Goal: Transaction & Acquisition: Subscribe to service/newsletter

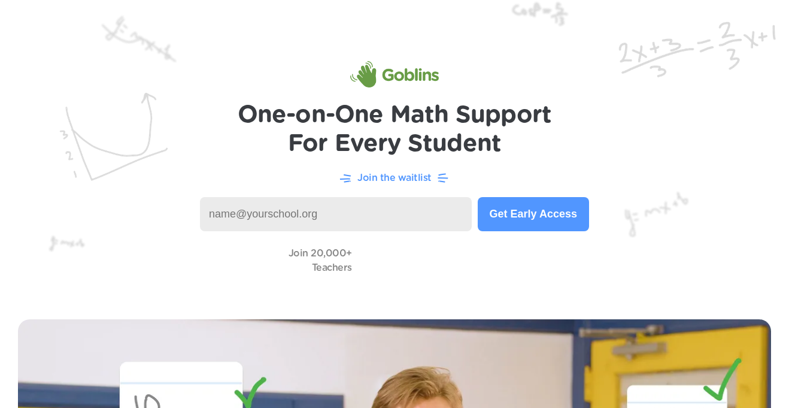
click at [389, 218] on input at bounding box center [336, 214] width 272 height 34
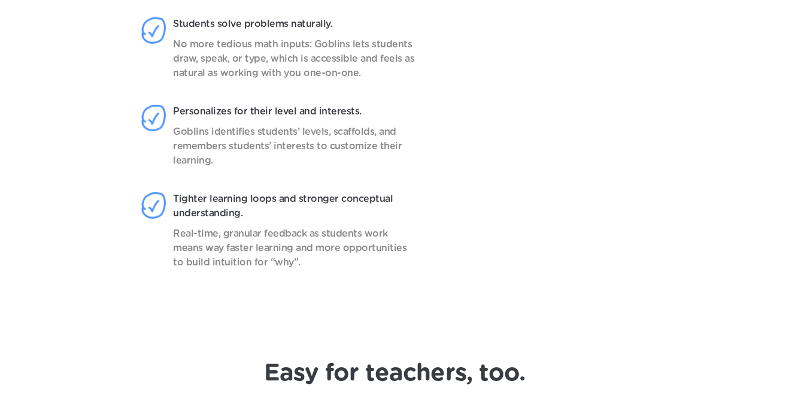
scroll to position [1016, 0]
click at [594, 277] on video at bounding box center [554, 154] width 189 height 299
click at [568, 283] on video at bounding box center [554, 154] width 189 height 299
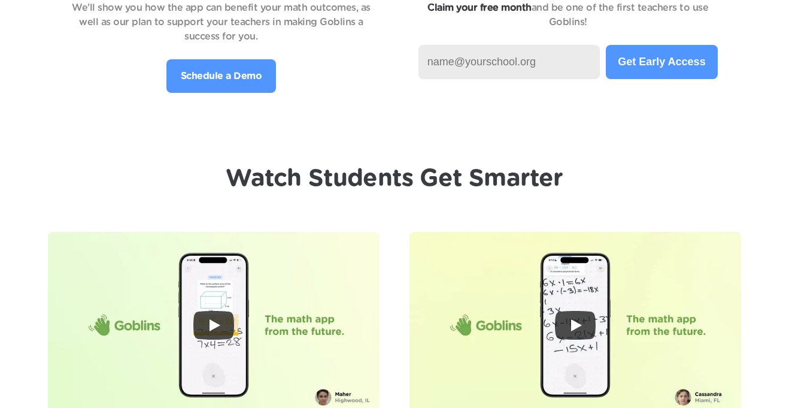
scroll to position [2627, 0]
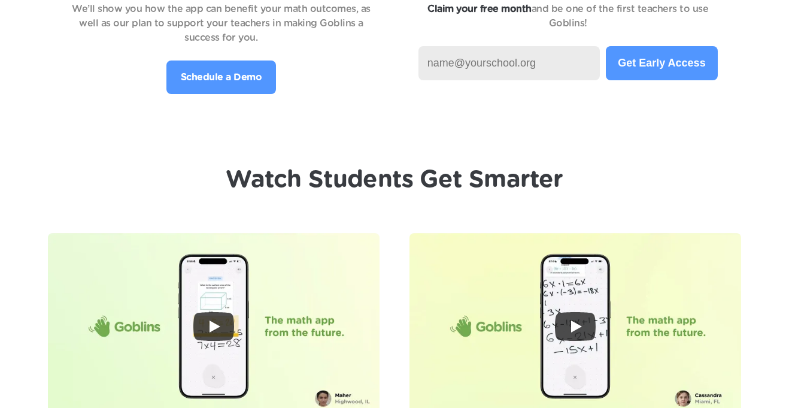
click at [694, 66] on button "Get Early Access" at bounding box center [661, 63] width 111 height 34
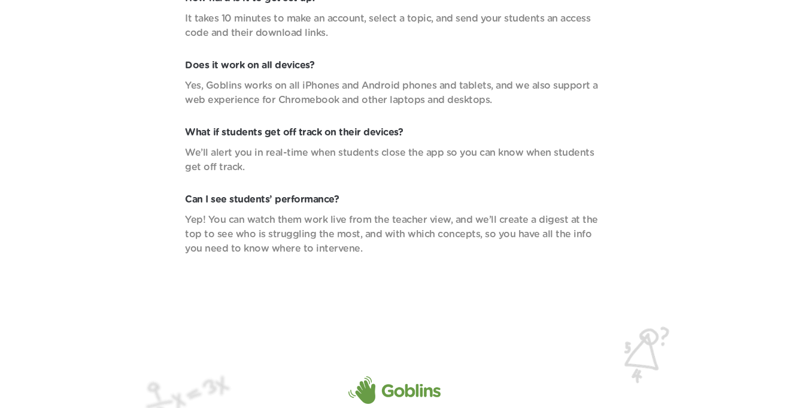
scroll to position [4246, 0]
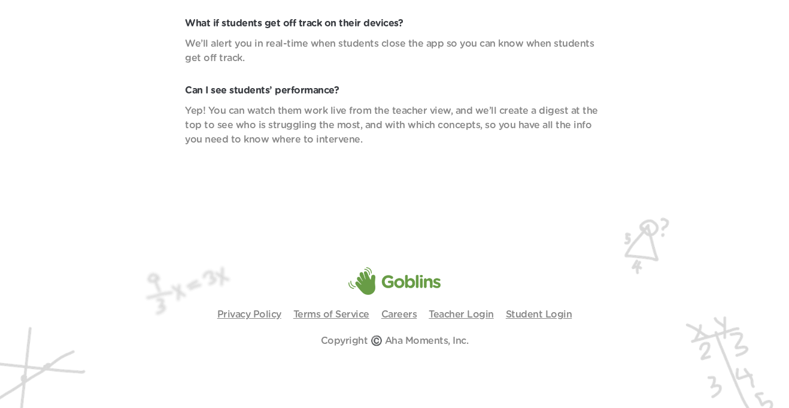
click at [397, 287] on img at bounding box center [394, 281] width 92 height 28
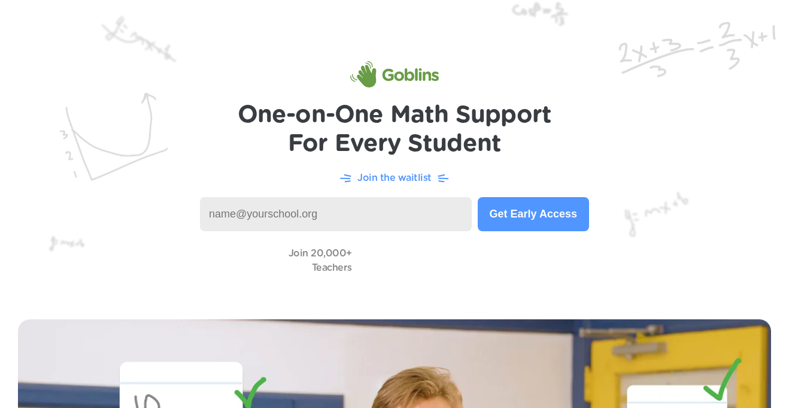
click at [547, 173] on div "Join the waitlist" at bounding box center [394, 177] width 741 height 15
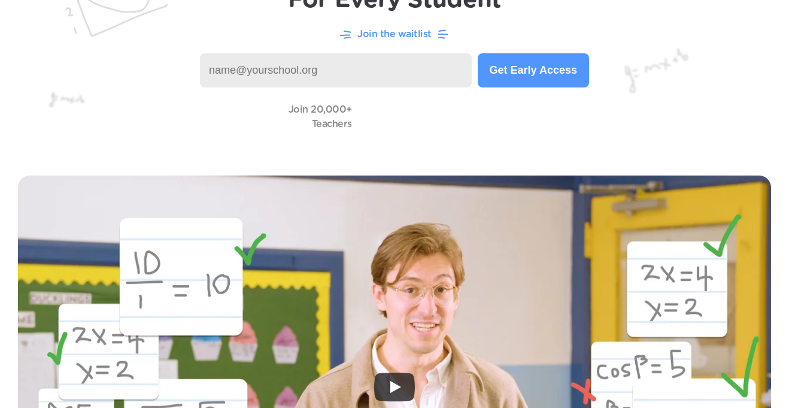
scroll to position [140, 0]
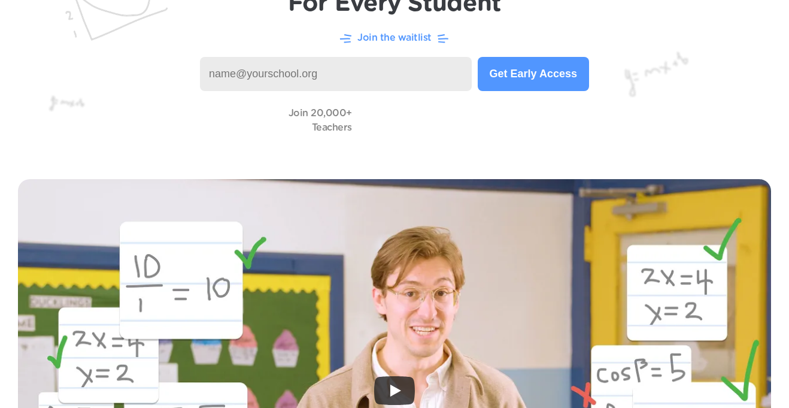
click at [540, 89] on button "Get Early Access" at bounding box center [533, 74] width 111 height 34
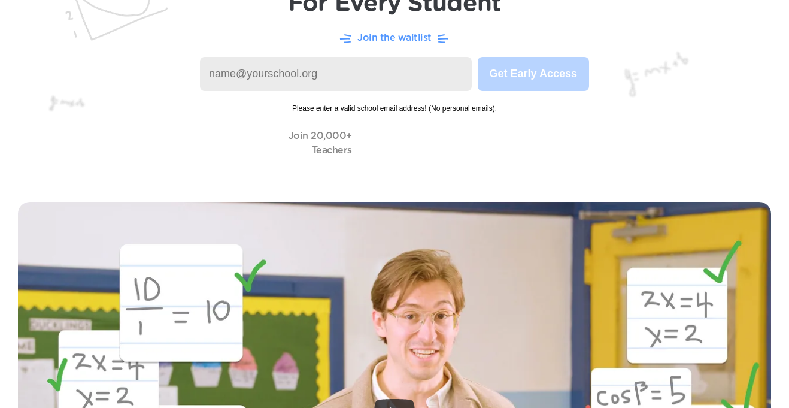
click at [181, 5] on img at bounding box center [394, 22] width 789 height 324
